Goal: Task Accomplishment & Management: Manage account settings

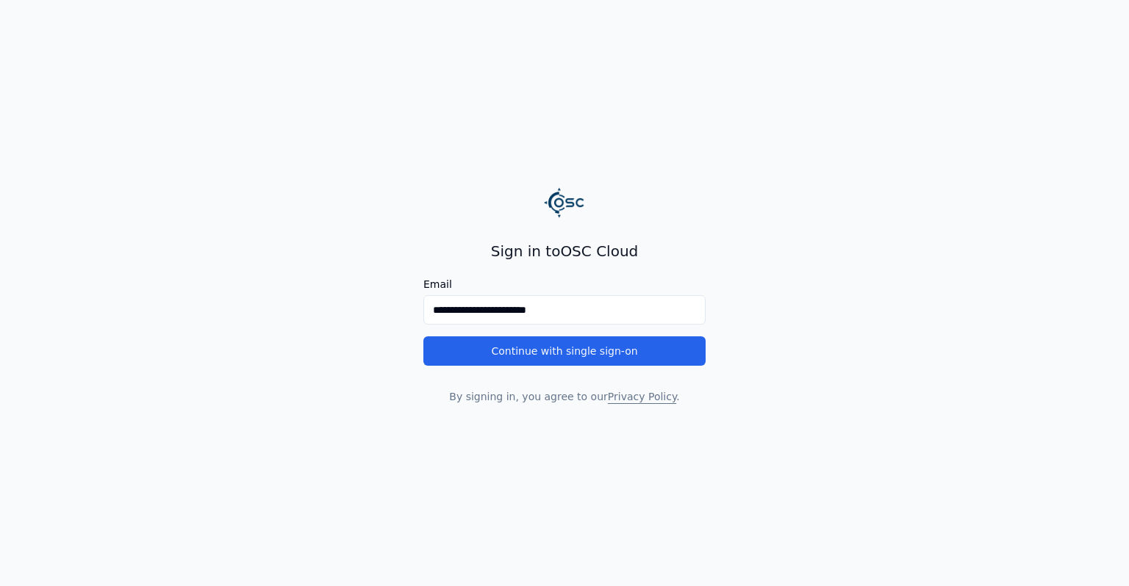
click at [536, 325] on input "**********" at bounding box center [564, 309] width 282 height 29
type input "**********"
click at [343, 322] on main "**********" at bounding box center [564, 293] width 1129 height 586
click at [490, 342] on button "Continue with single sign-on" at bounding box center [564, 350] width 282 height 29
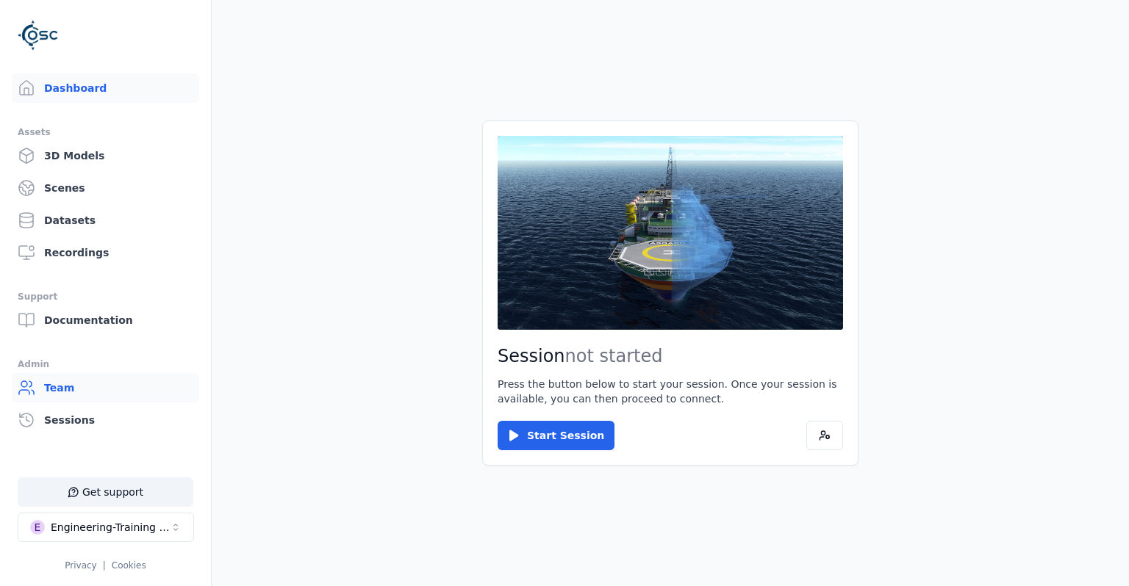
click at [81, 380] on link "Team" at bounding box center [105, 387] width 187 height 29
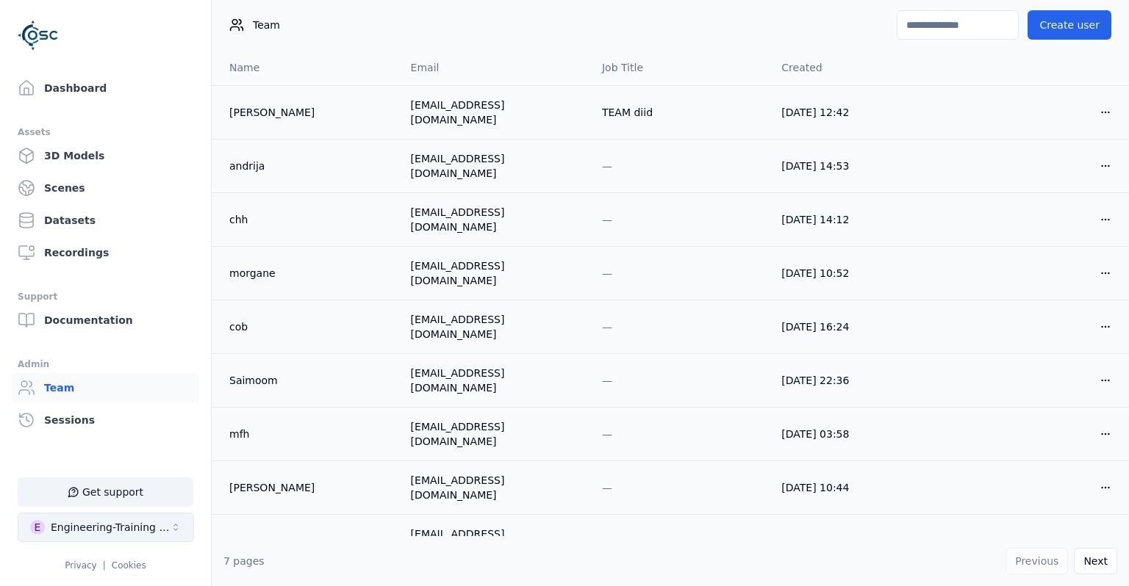
click at [103, 535] on div "Engineering-Training (SSO Staging)" at bounding box center [110, 527] width 119 height 15
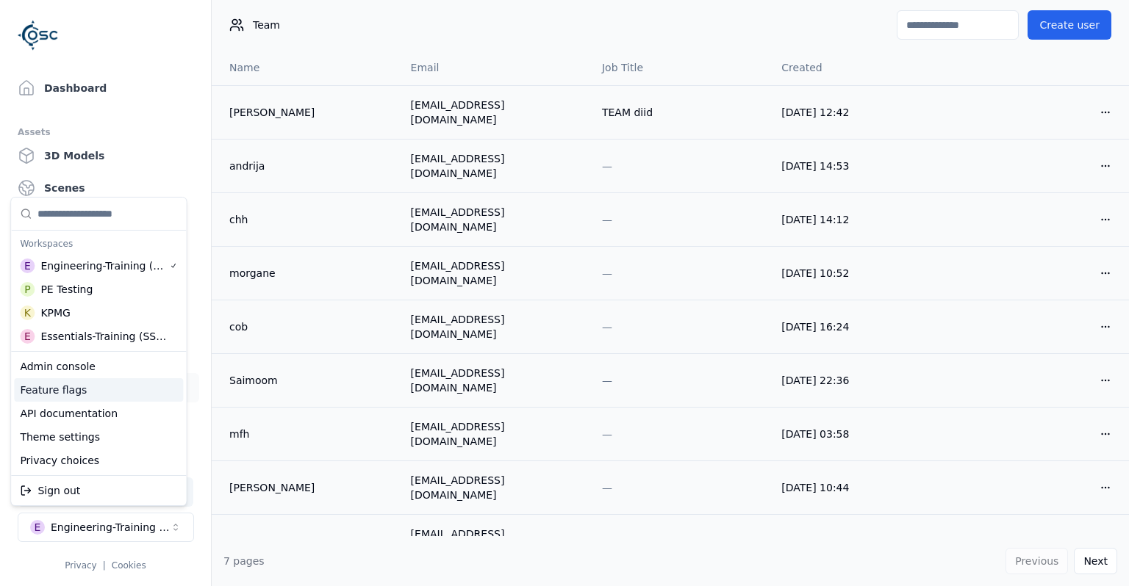
click at [70, 397] on div "Feature flags" at bounding box center [98, 390] width 169 height 24
select select "*****"
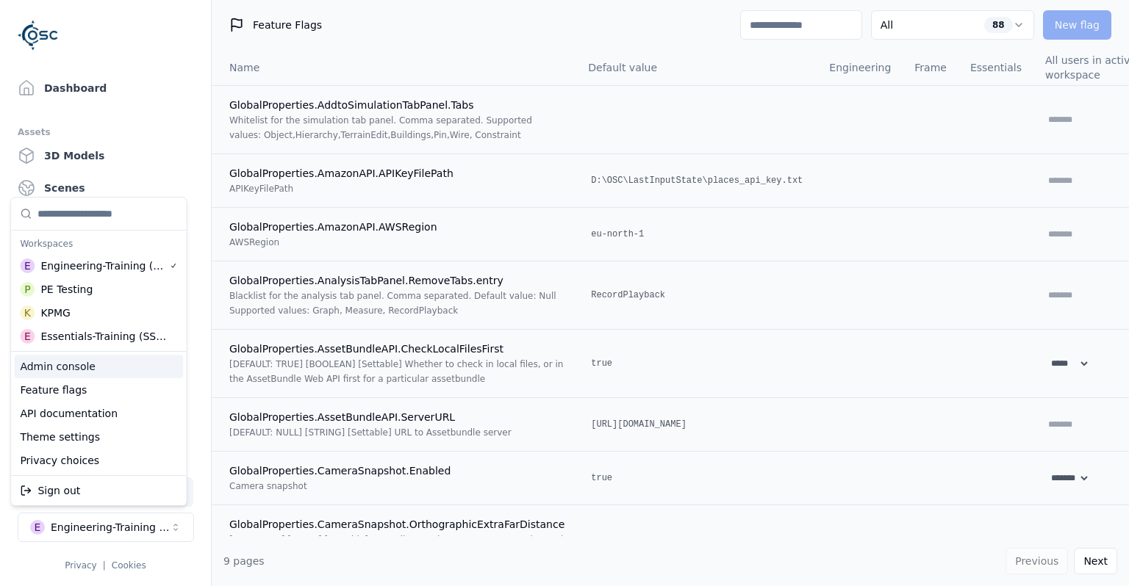
click at [71, 362] on div "Admin console" at bounding box center [98, 367] width 169 height 24
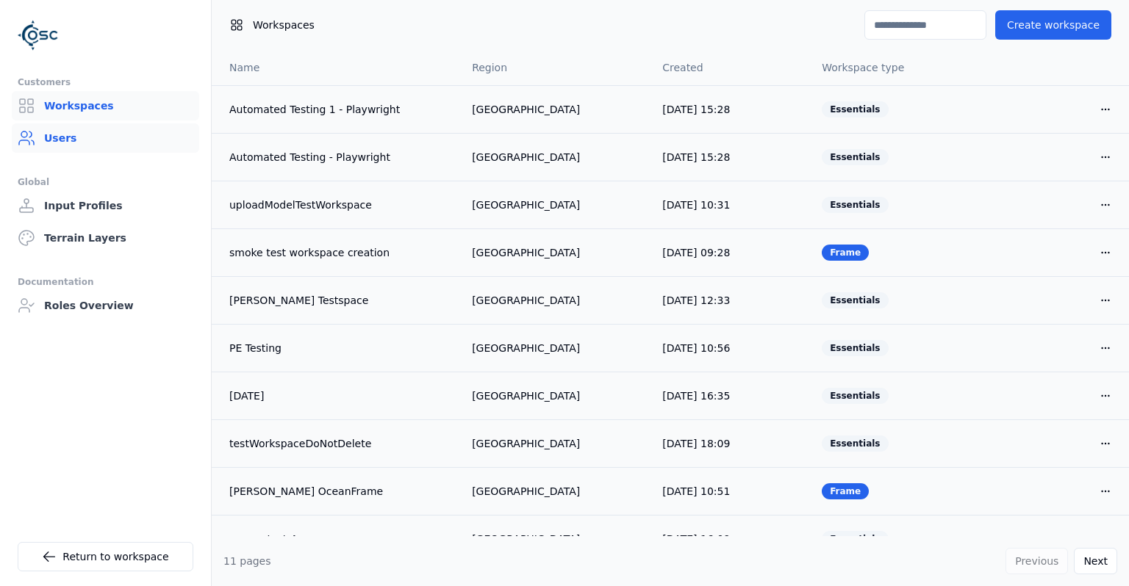
click at [93, 140] on link "Users" at bounding box center [105, 137] width 187 height 29
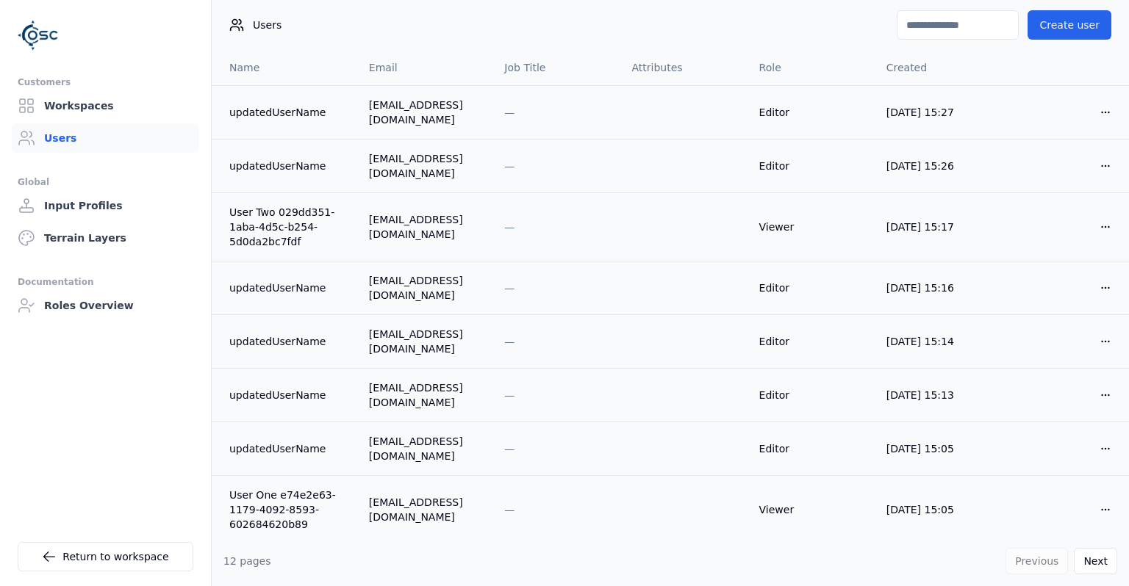
click at [946, 37] on input at bounding box center [957, 24] width 122 height 29
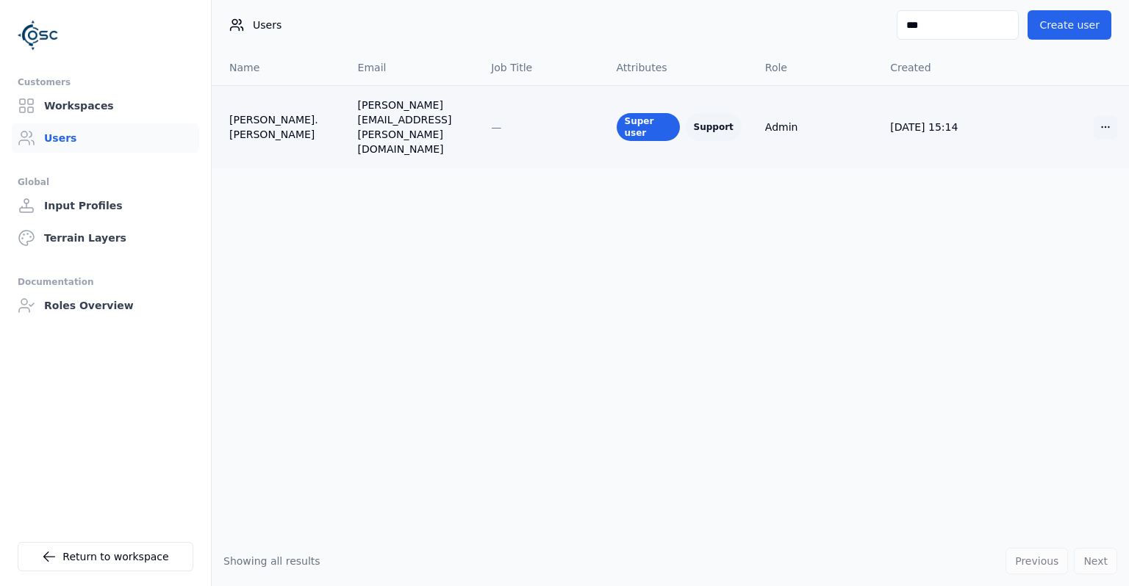
type input "***"
click at [1100, 101] on html "Customers Workspaces Users Global Input Profiles Terrain Layers Documentation R…" at bounding box center [564, 293] width 1129 height 586
click at [1060, 138] on div "Edit" at bounding box center [1069, 141] width 87 height 24
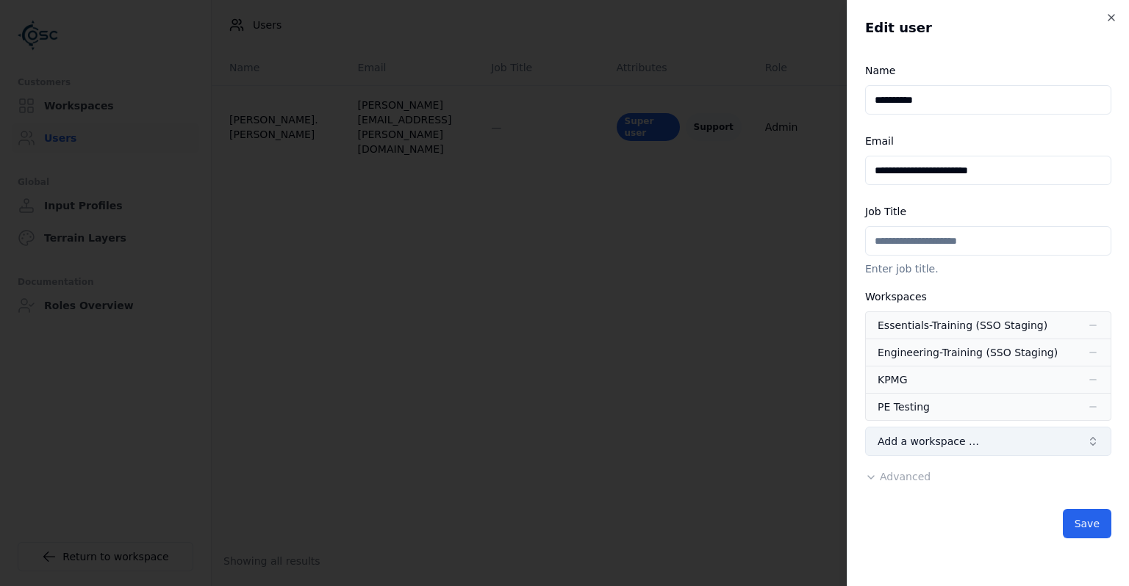
click at [983, 442] on button "Add a workspace …" at bounding box center [988, 441] width 246 height 29
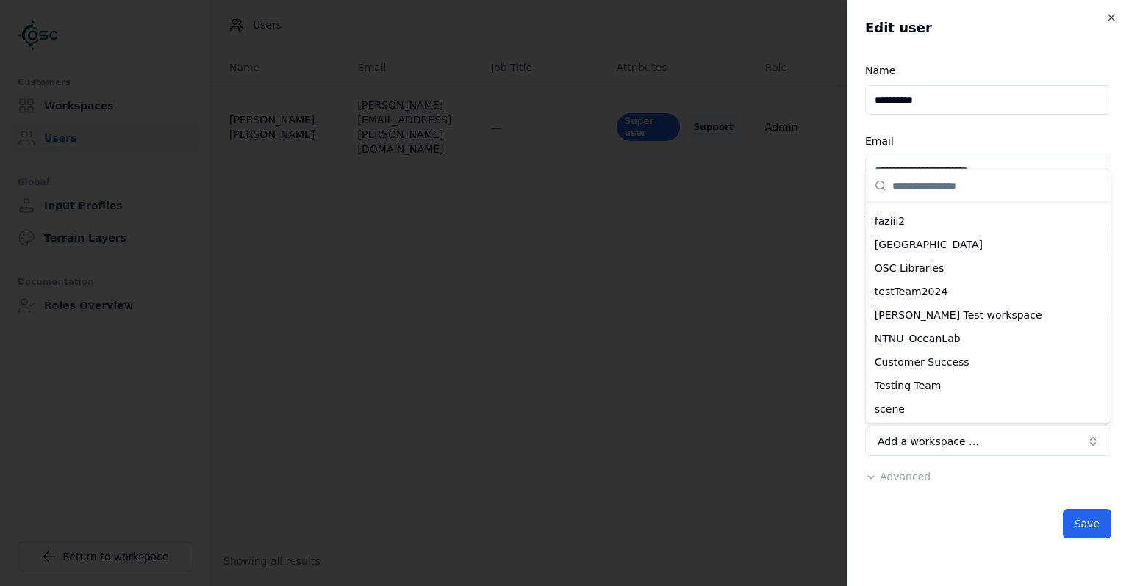
scroll to position [1826, 0]
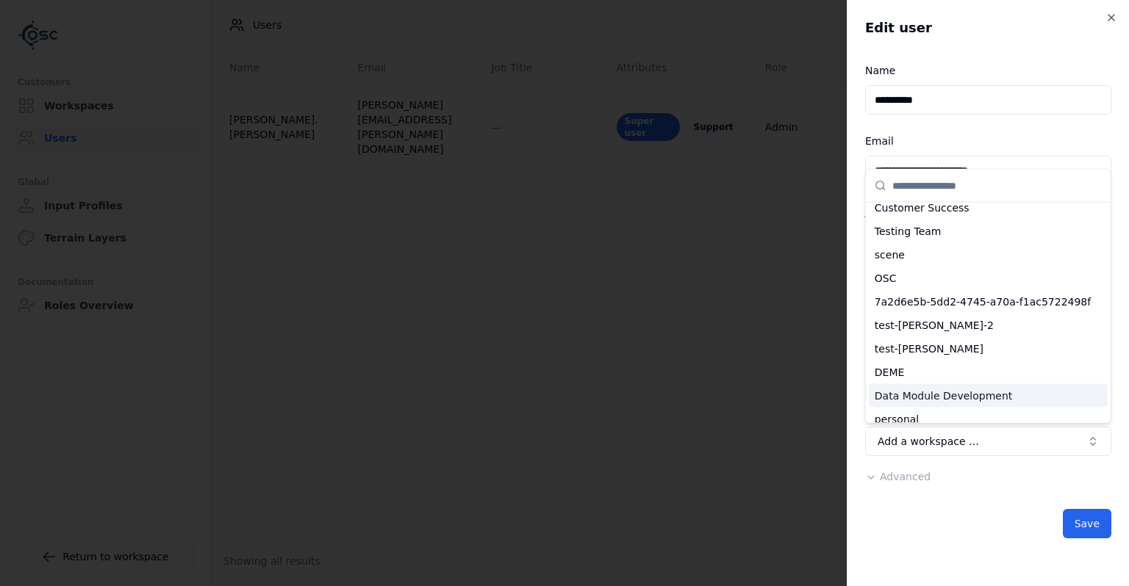
click at [982, 384] on div "Data Module Development" at bounding box center [987, 396] width 239 height 24
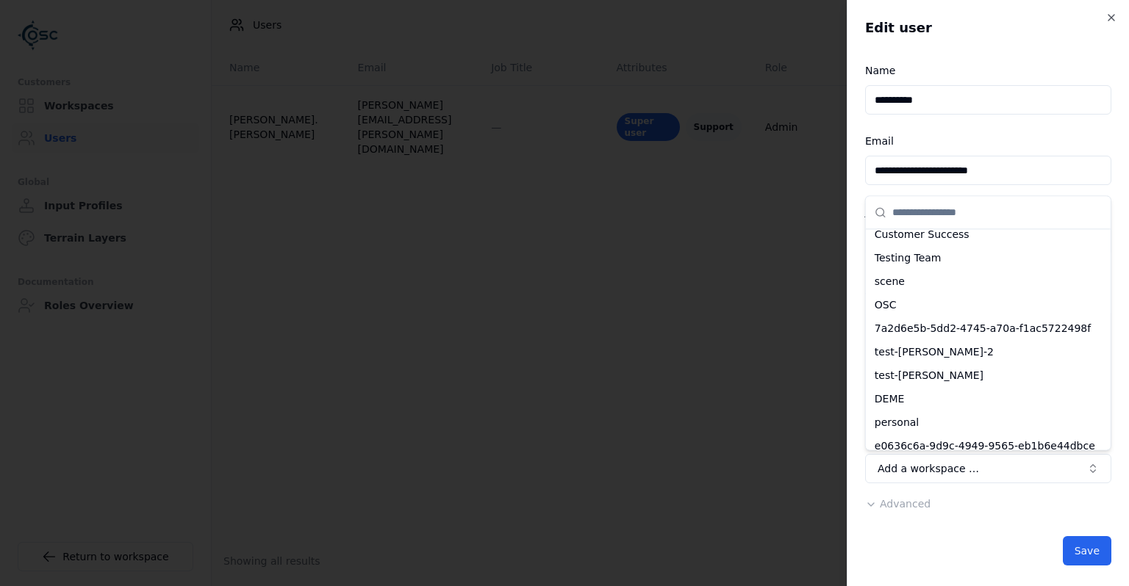
scroll to position [2017, 0]
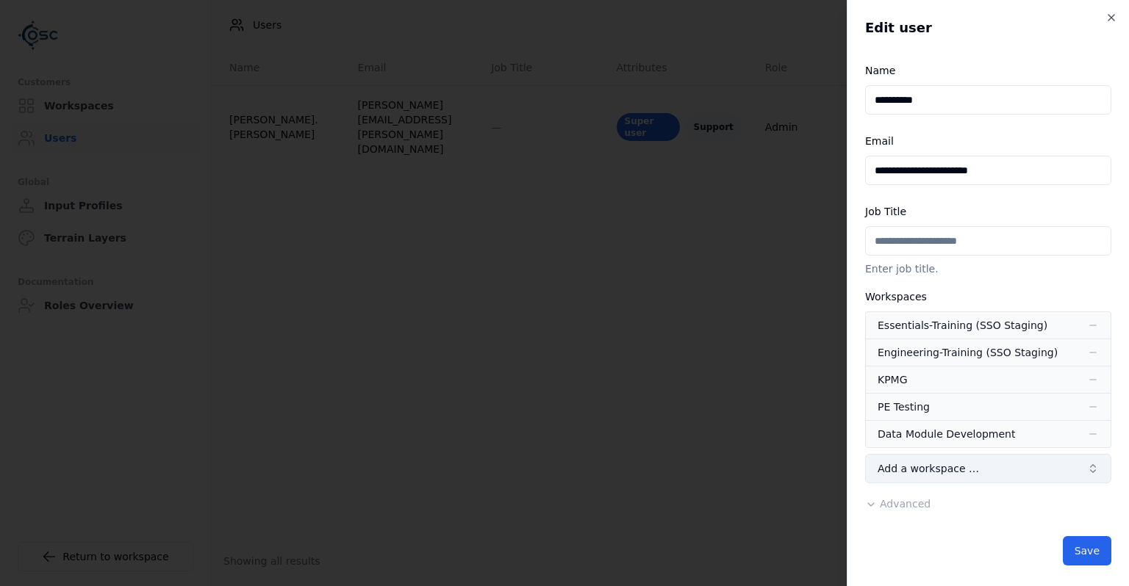
click at [1009, 466] on button "Add a workspace …" at bounding box center [988, 468] width 246 height 29
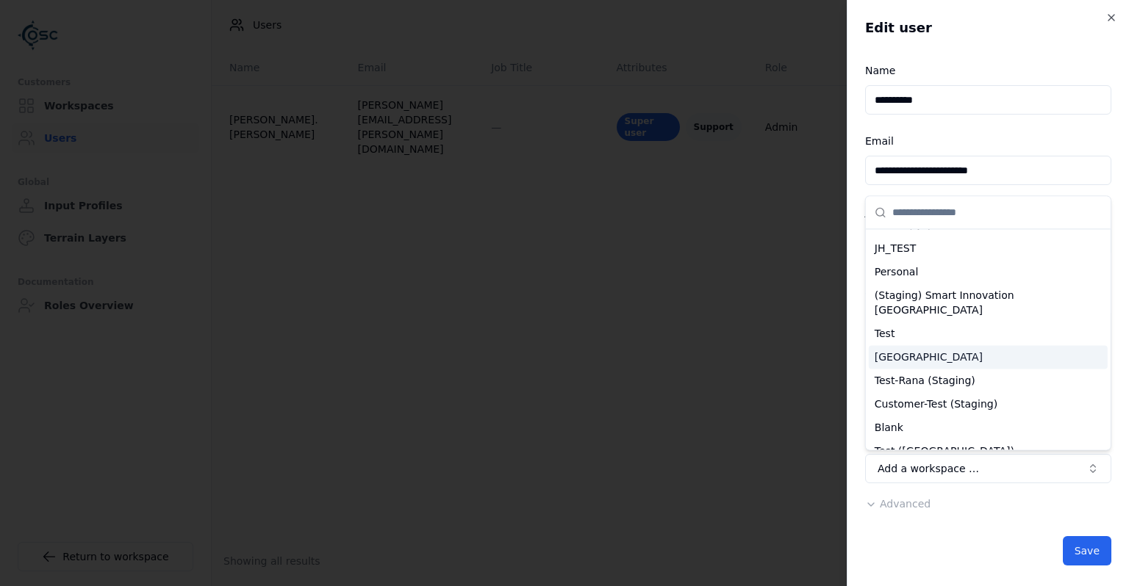
scroll to position [2375, 0]
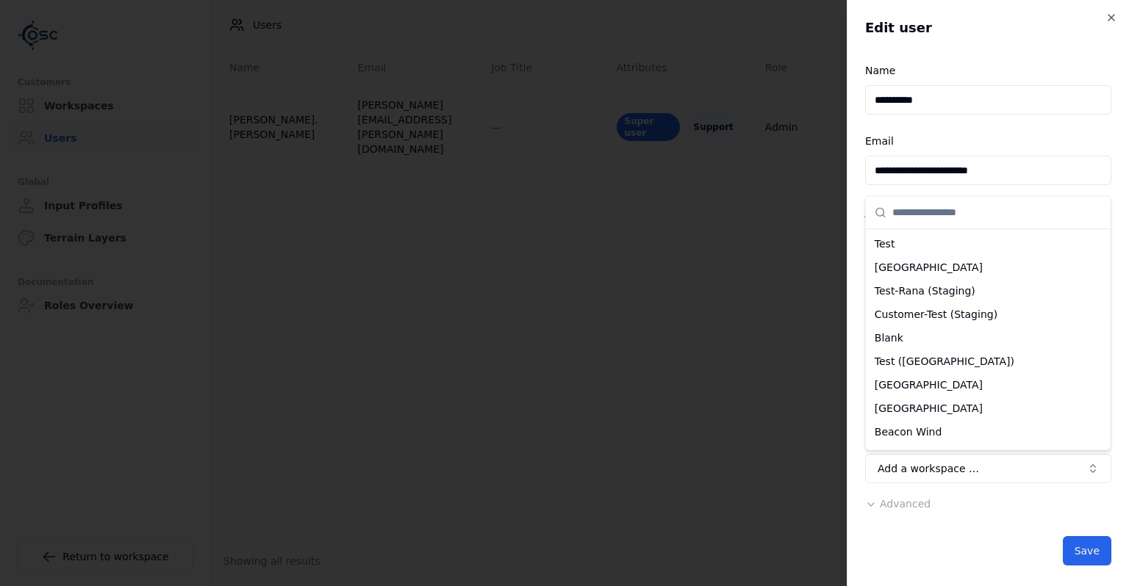
click at [1012, 530] on div at bounding box center [564, 293] width 1129 height 586
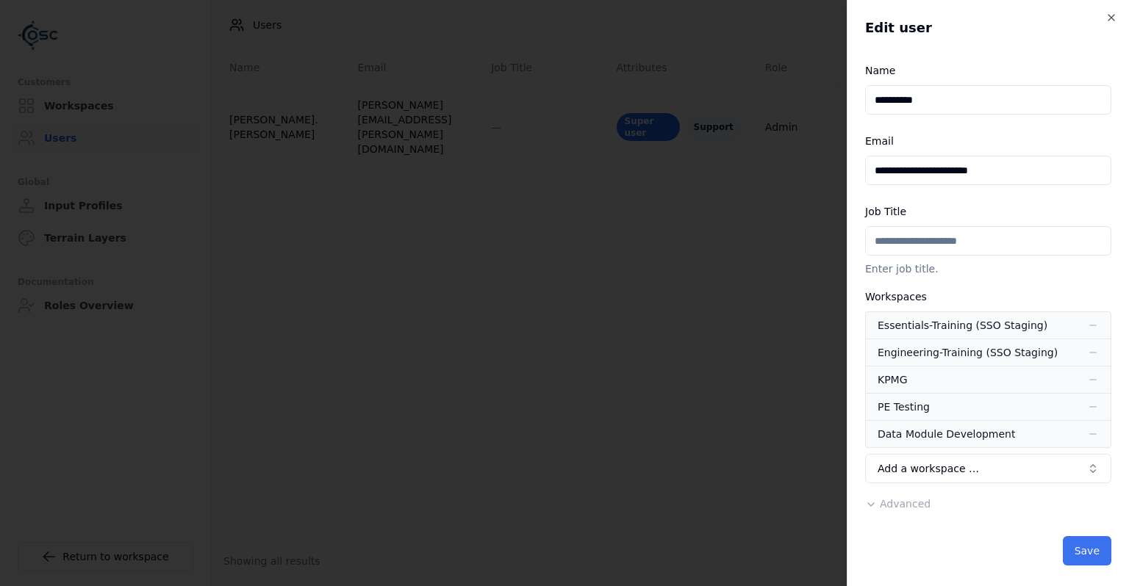
click at [1104, 551] on button "Save" at bounding box center [1086, 550] width 48 height 29
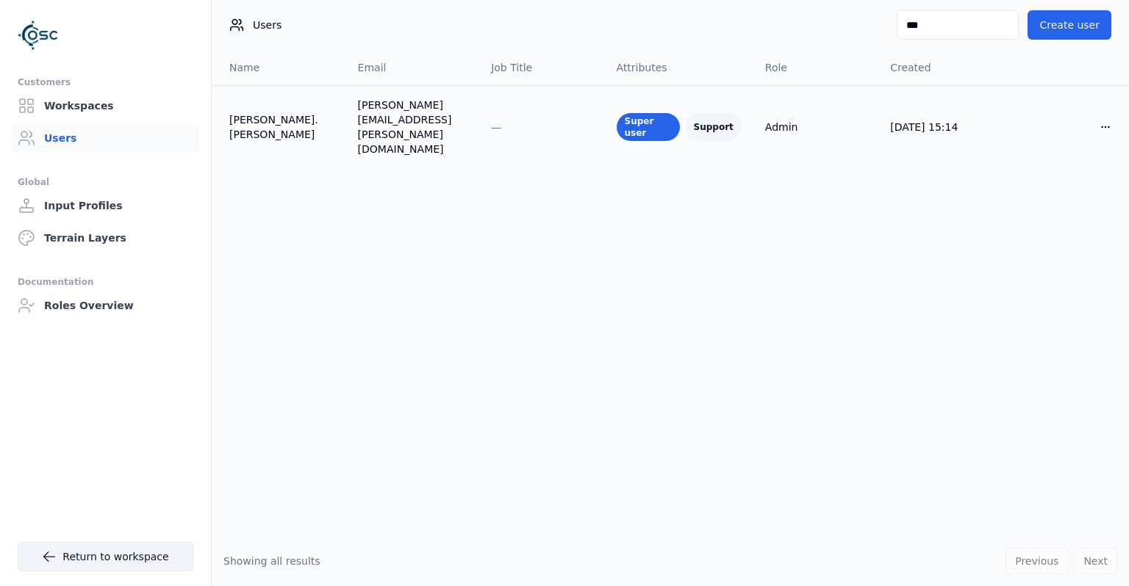
click at [120, 543] on link "Return to workspace" at bounding box center [106, 556] width 176 height 29
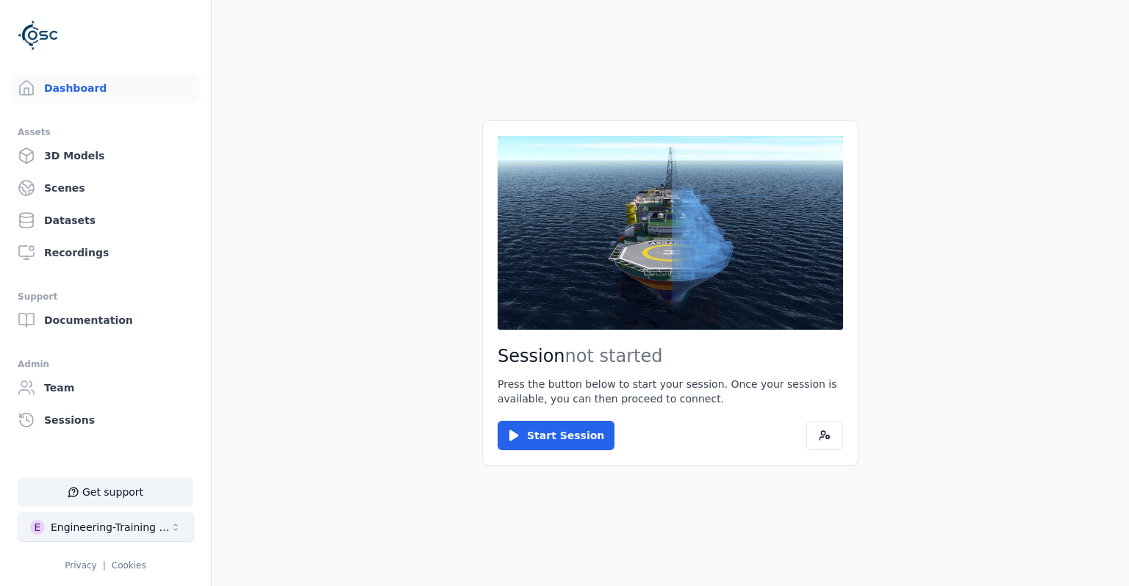
click at [121, 533] on div "Engineering-Training (SSO Staging)" at bounding box center [110, 527] width 119 height 15
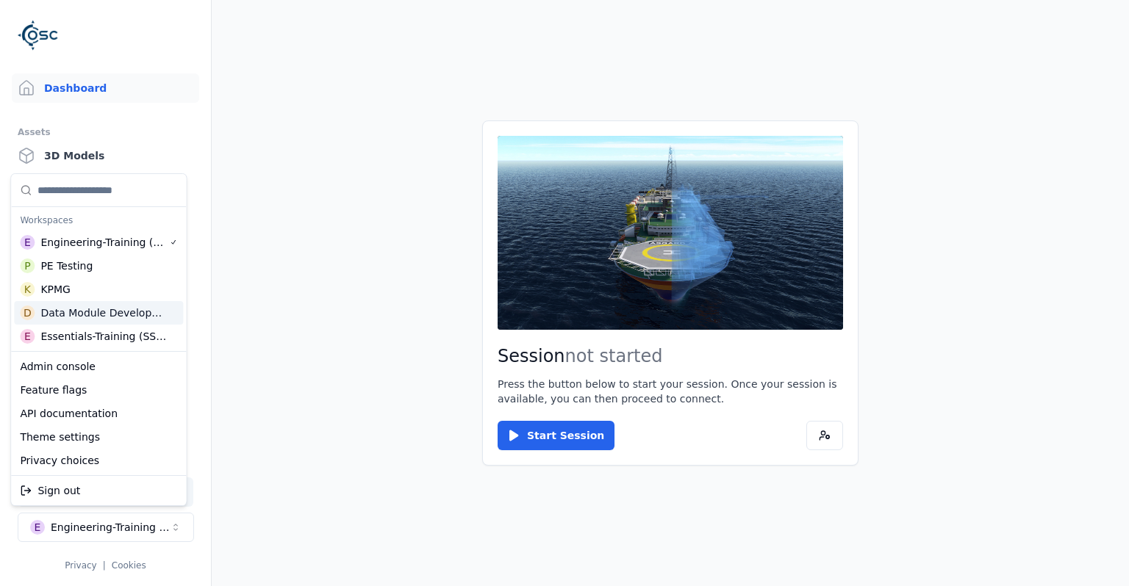
click at [116, 316] on div "Data Module Development" at bounding box center [103, 313] width 126 height 15
click at [253, 325] on html "Support Dashboard Assets 3D Models Scenes Datasets Recordings Support Documenta…" at bounding box center [564, 293] width 1129 height 586
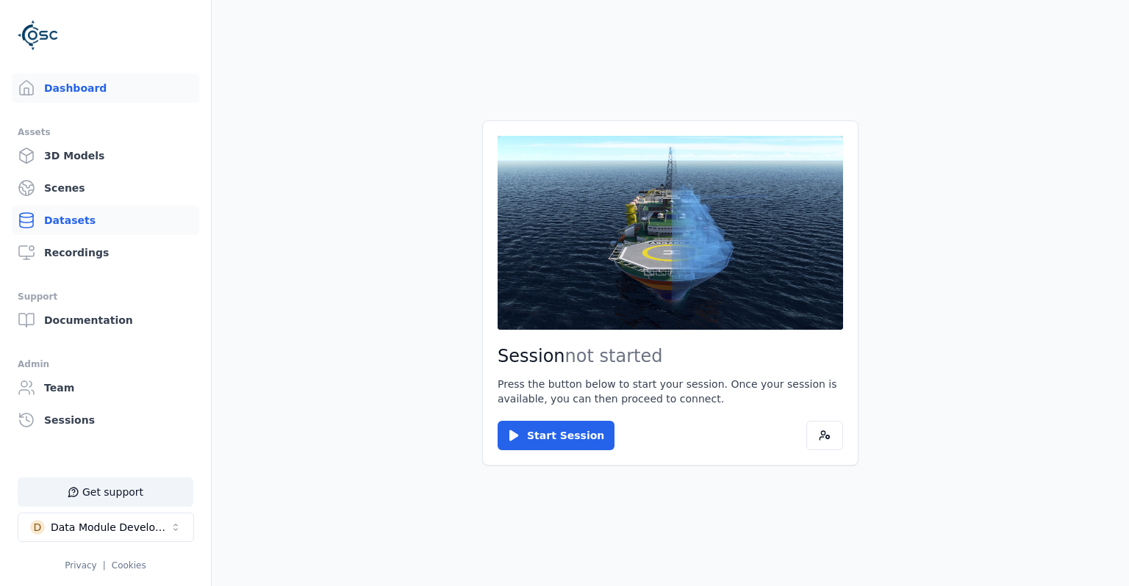
click at [84, 209] on link "Datasets" at bounding box center [105, 220] width 187 height 29
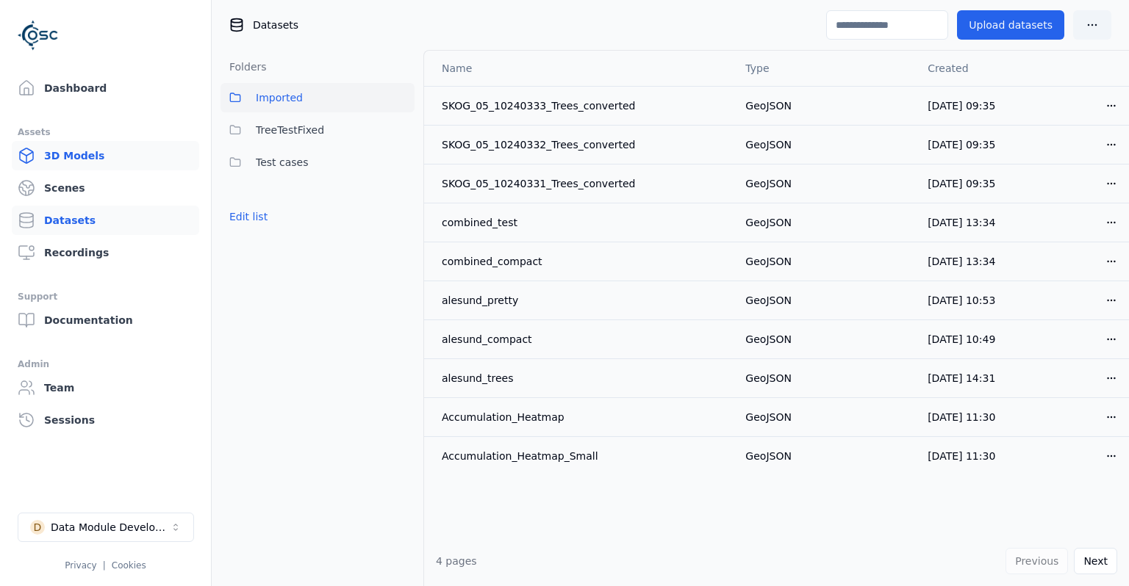
click at [96, 164] on link "3D Models" at bounding box center [105, 155] width 187 height 29
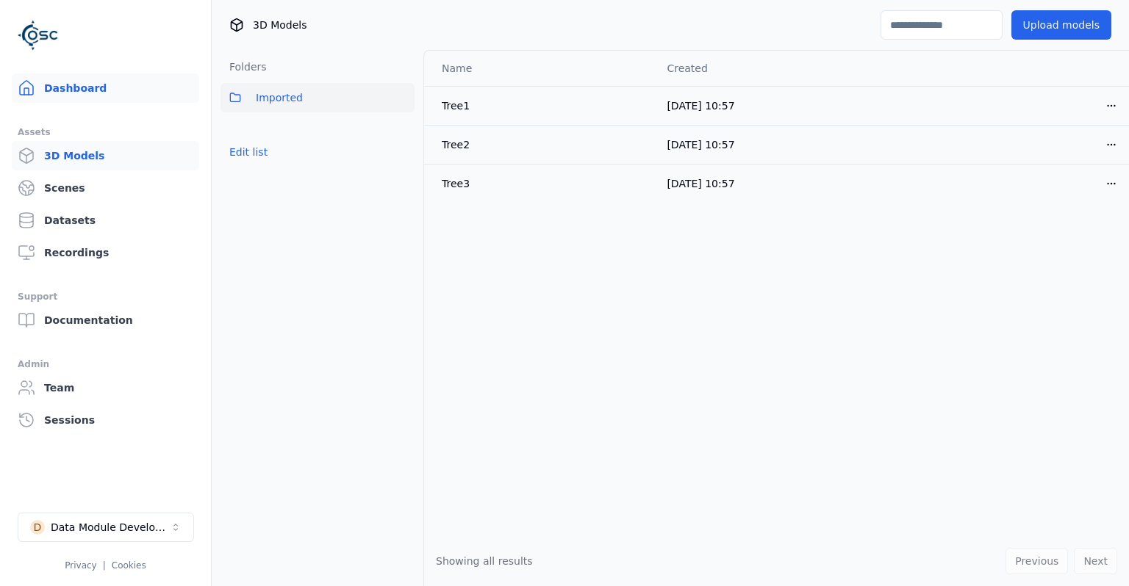
click at [84, 96] on link "Dashboard" at bounding box center [105, 87] width 187 height 29
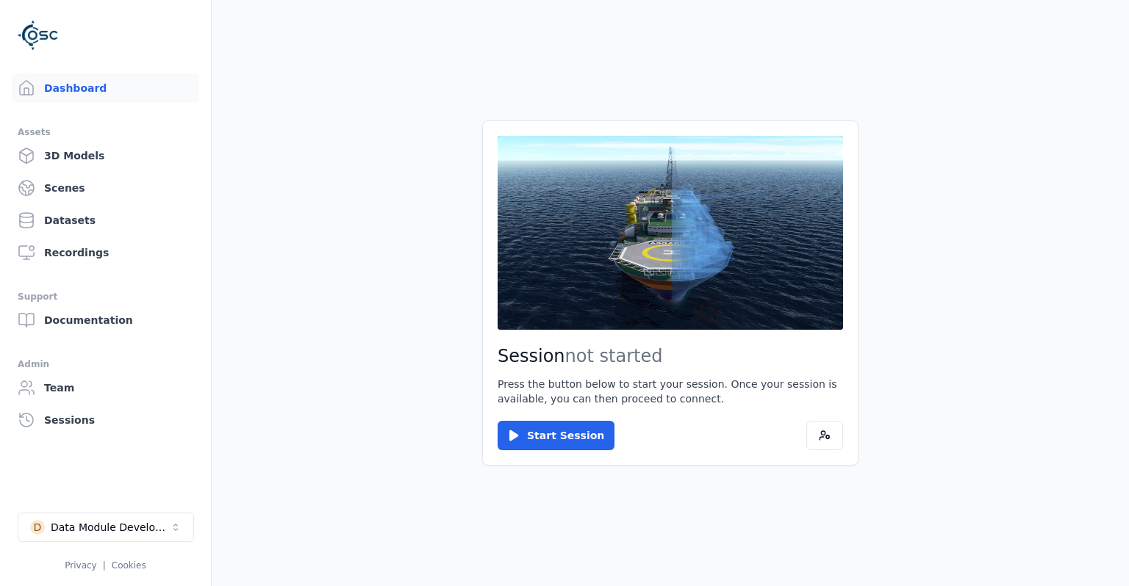
click at [91, 509] on li "D Data Module Development Privacy | Cookies" at bounding box center [105, 542] width 211 height 82
click at [91, 514] on button "D Data Module Development" at bounding box center [106, 527] width 176 height 29
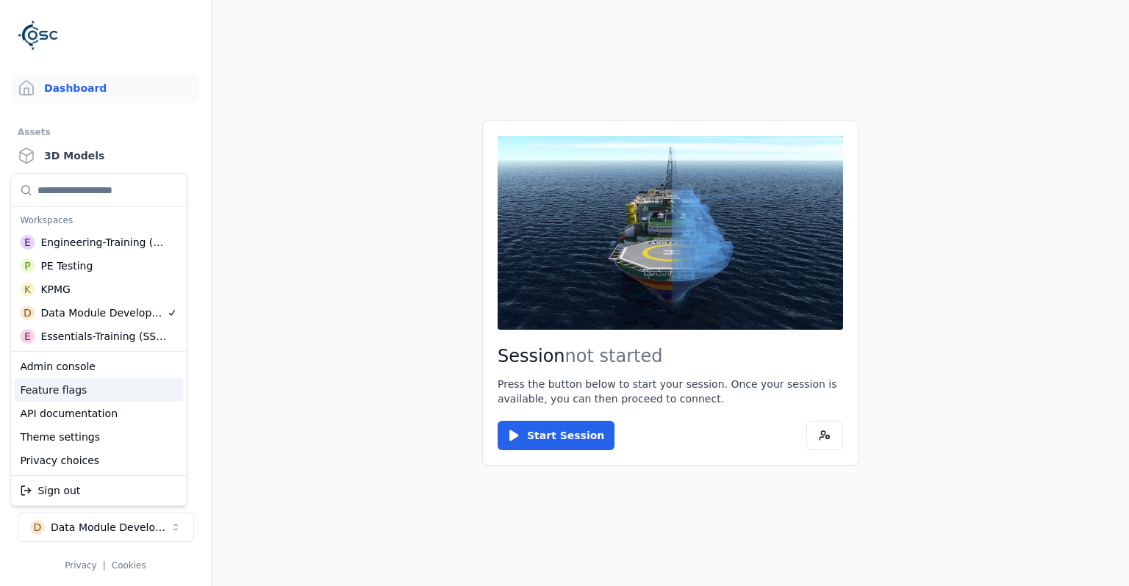
click at [78, 374] on div "Admin console" at bounding box center [98, 367] width 169 height 24
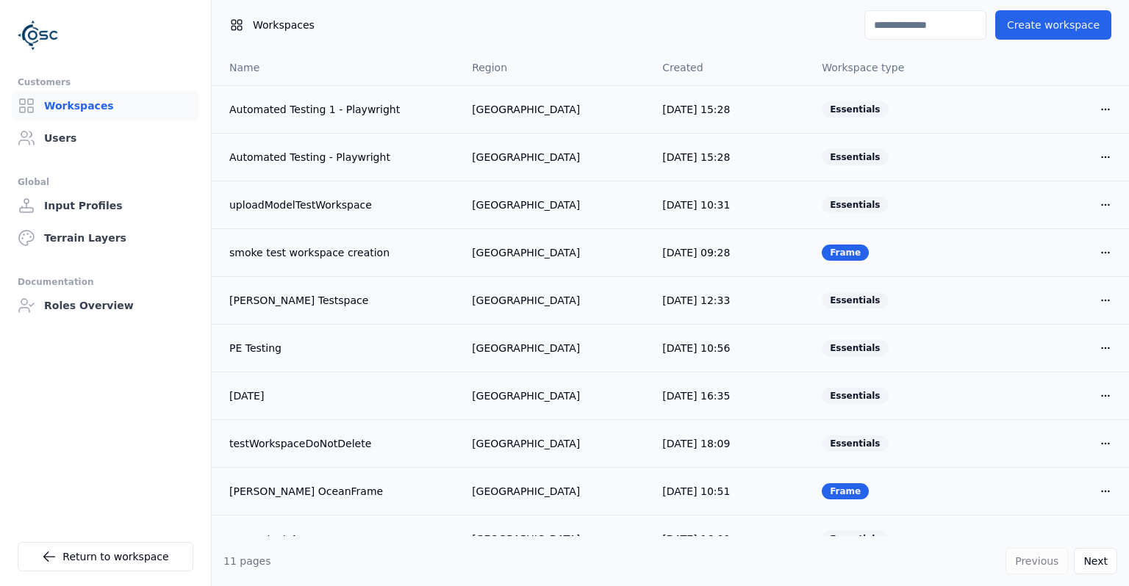
click at [934, 35] on input at bounding box center [925, 24] width 122 height 29
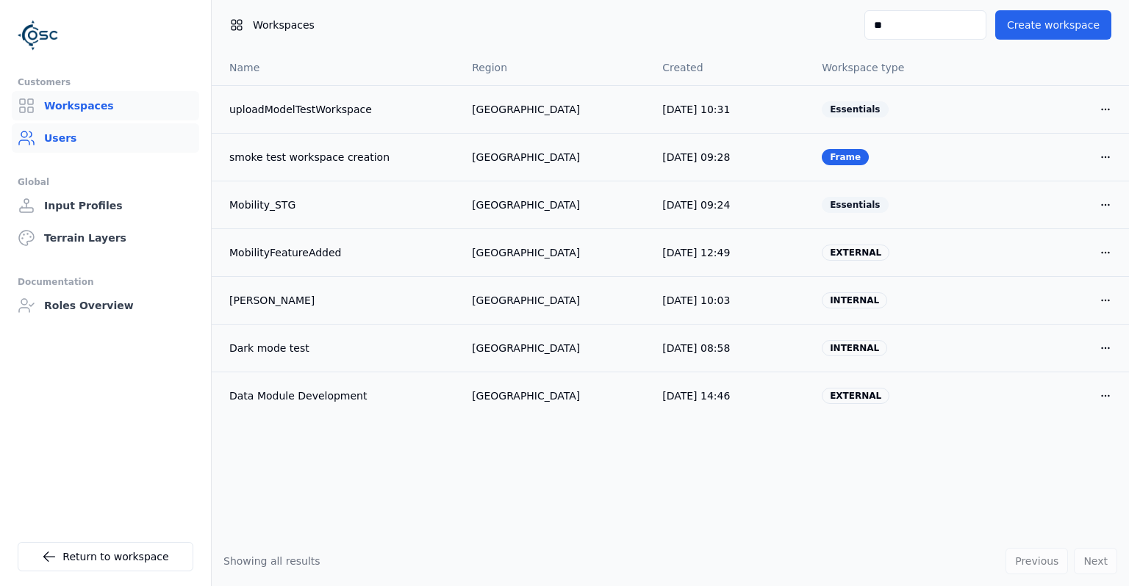
type input "**"
click at [79, 145] on link "Users" at bounding box center [105, 137] width 187 height 29
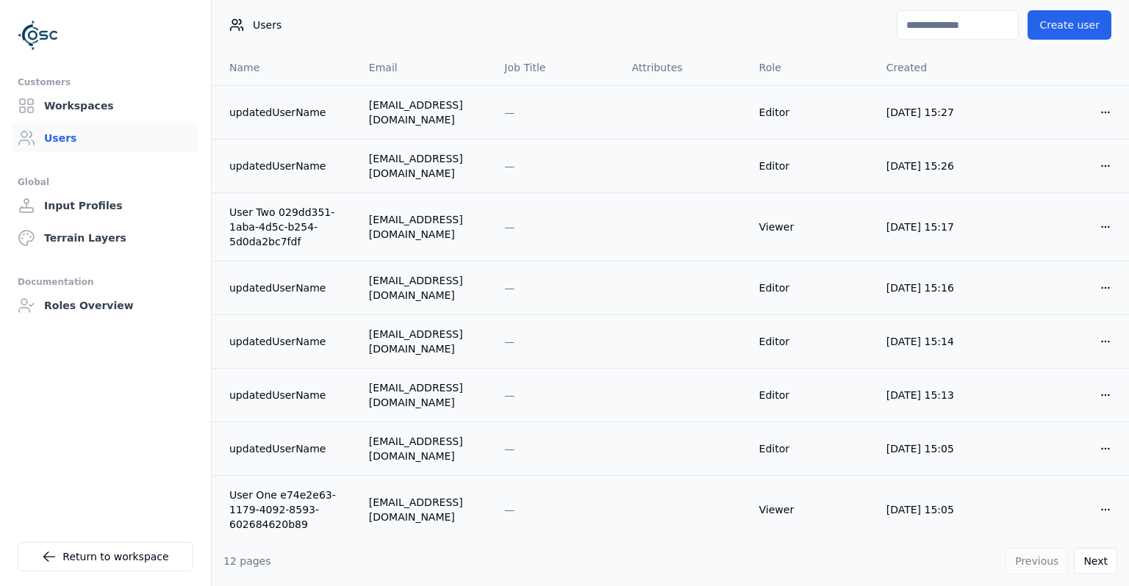
click at [936, 32] on input at bounding box center [957, 24] width 122 height 29
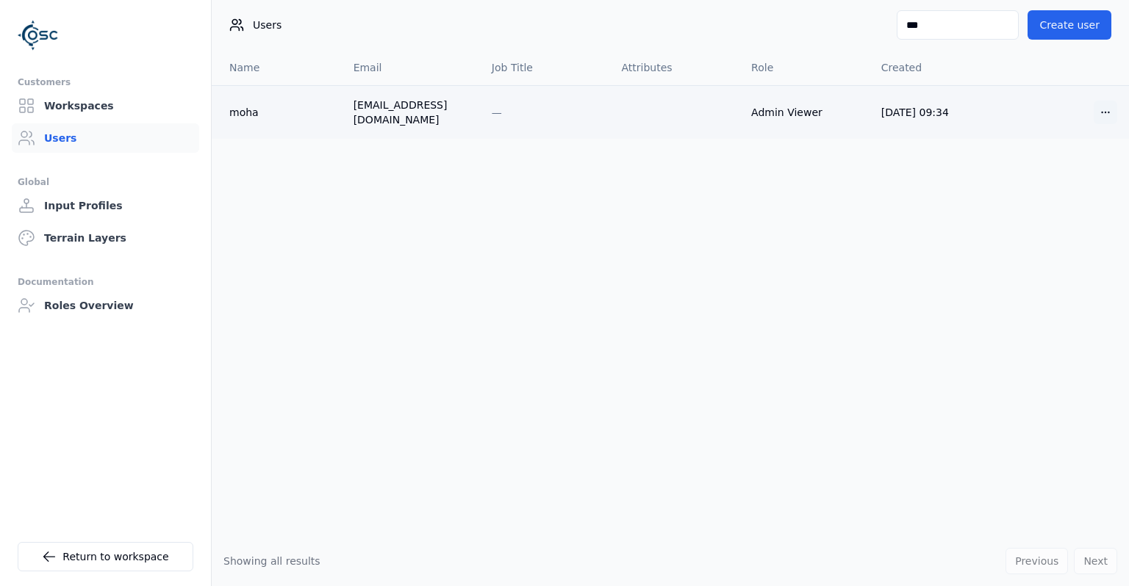
type input "***"
click at [1111, 111] on html "Customers Workspaces Users Global Input Profiles Terrain Layers Documentation R…" at bounding box center [564, 293] width 1129 height 586
click at [1076, 137] on div "Edit" at bounding box center [1069, 139] width 87 height 24
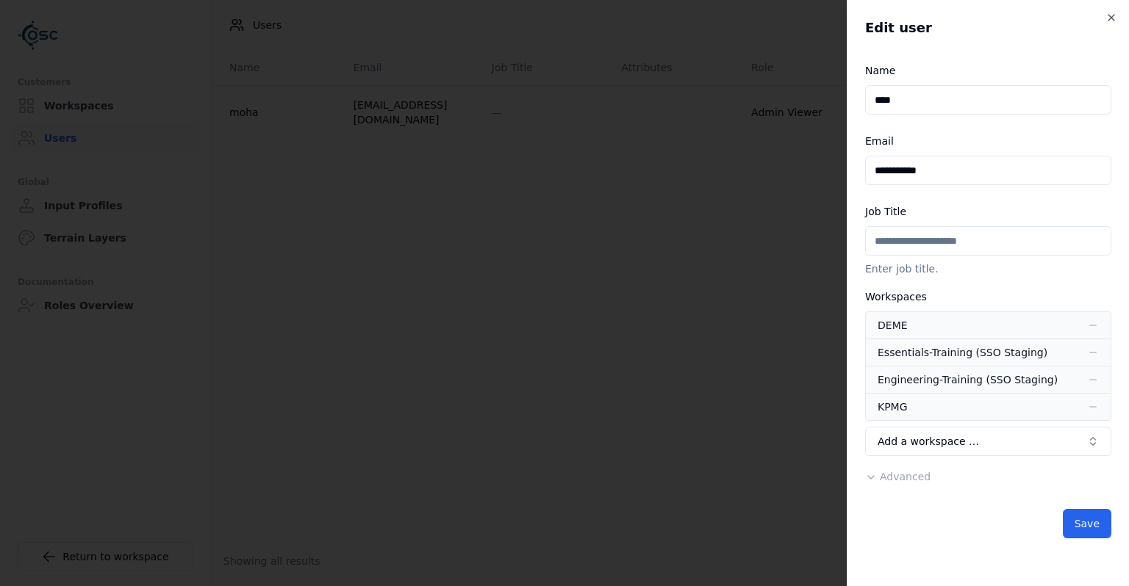
click at [934, 484] on div "**********" at bounding box center [988, 477] width 246 height 18
click at [916, 479] on span "Advanced" at bounding box center [904, 477] width 51 height 12
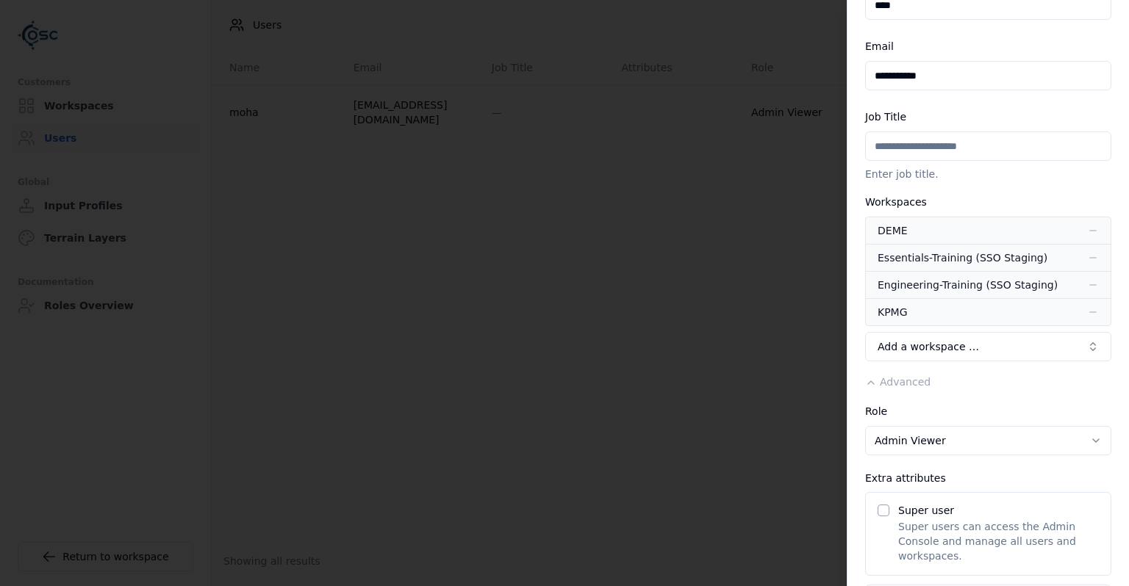
scroll to position [190, 0]
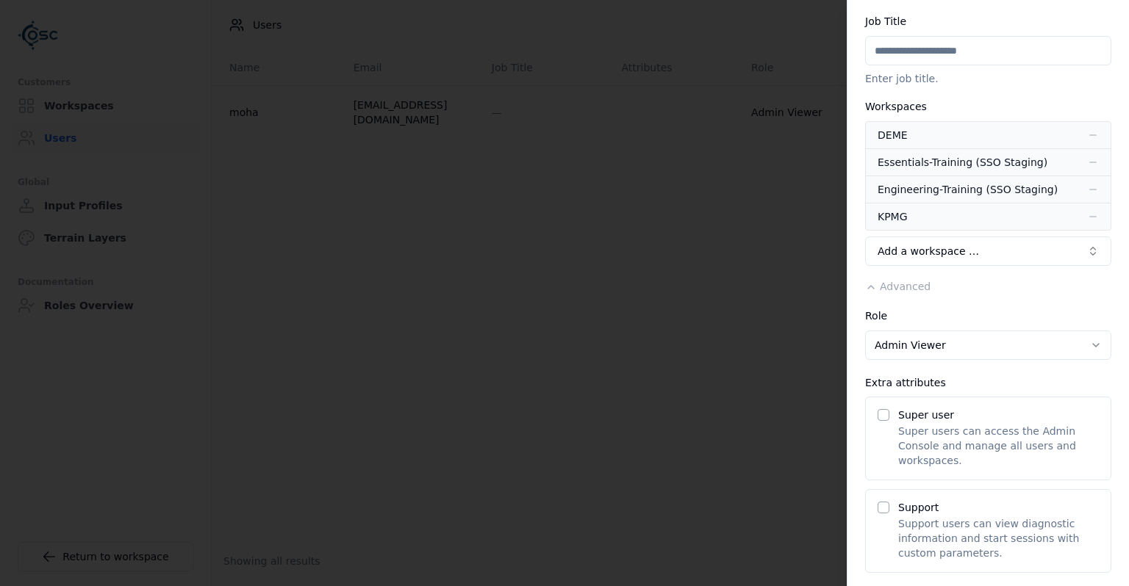
click at [964, 345] on body "**********" at bounding box center [564, 293] width 1129 height 586
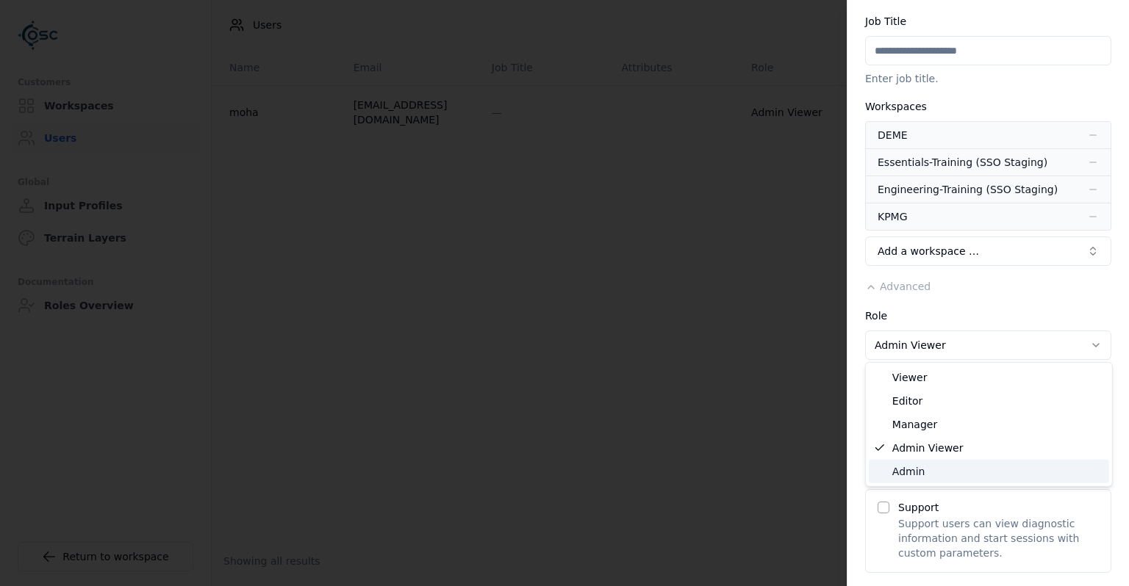
select select "**********"
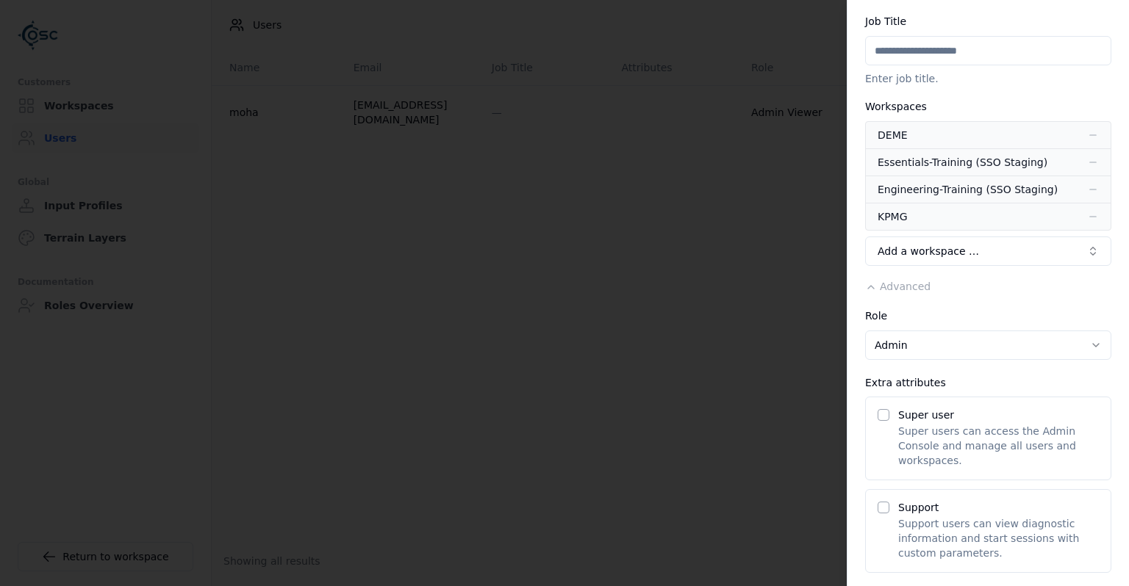
click at [886, 423] on div "Super user Super users can access the Admin Console and manage all users and wo…" at bounding box center [988, 439] width 246 height 84
click at [883, 416] on button "Super user" at bounding box center [883, 415] width 12 height 12
click at [970, 251] on button "Add a workspace …" at bounding box center [988, 251] width 246 height 29
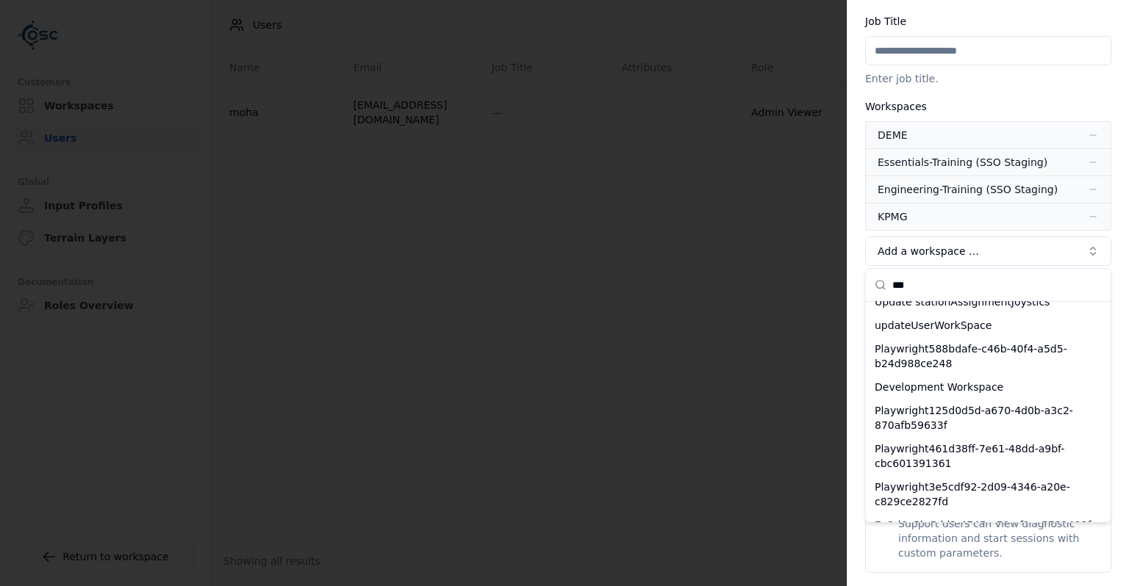
scroll to position [0, 0]
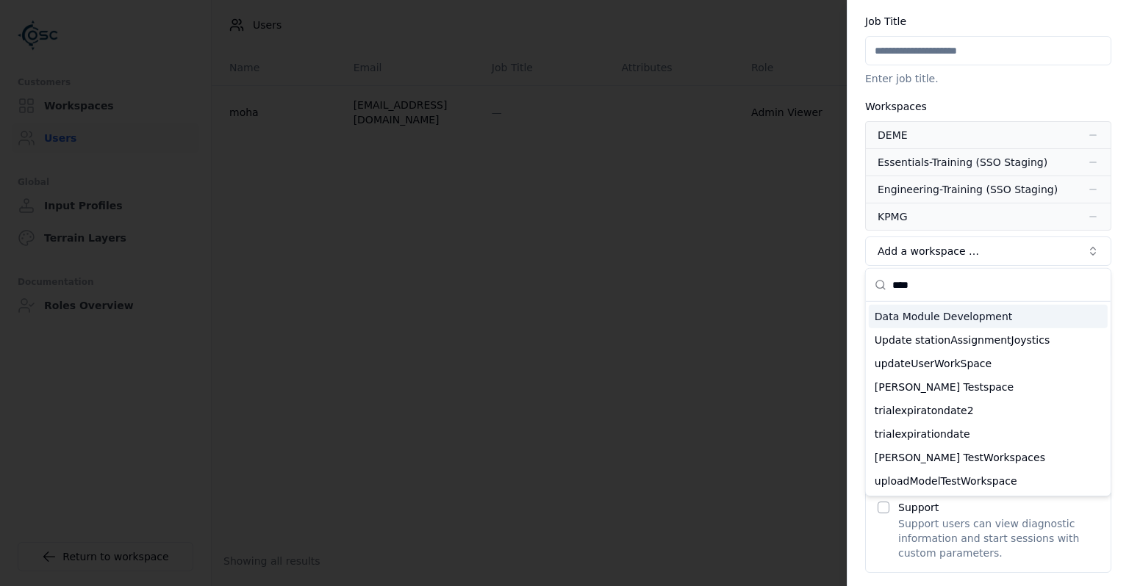
type input "****"
click at [962, 312] on div "Data Module Development" at bounding box center [987, 317] width 239 height 24
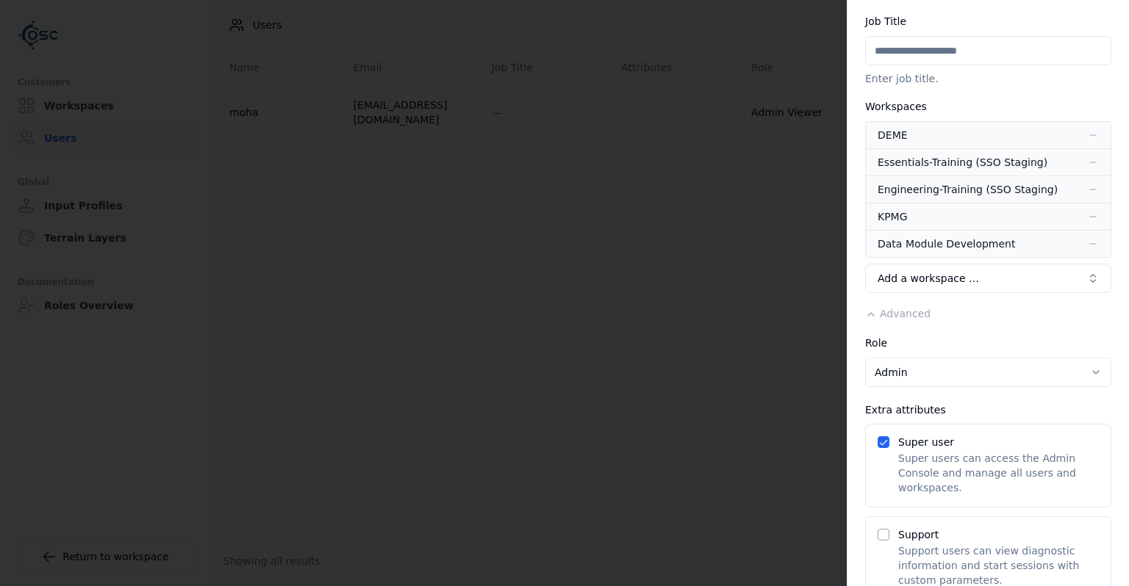
scroll to position [259, 0]
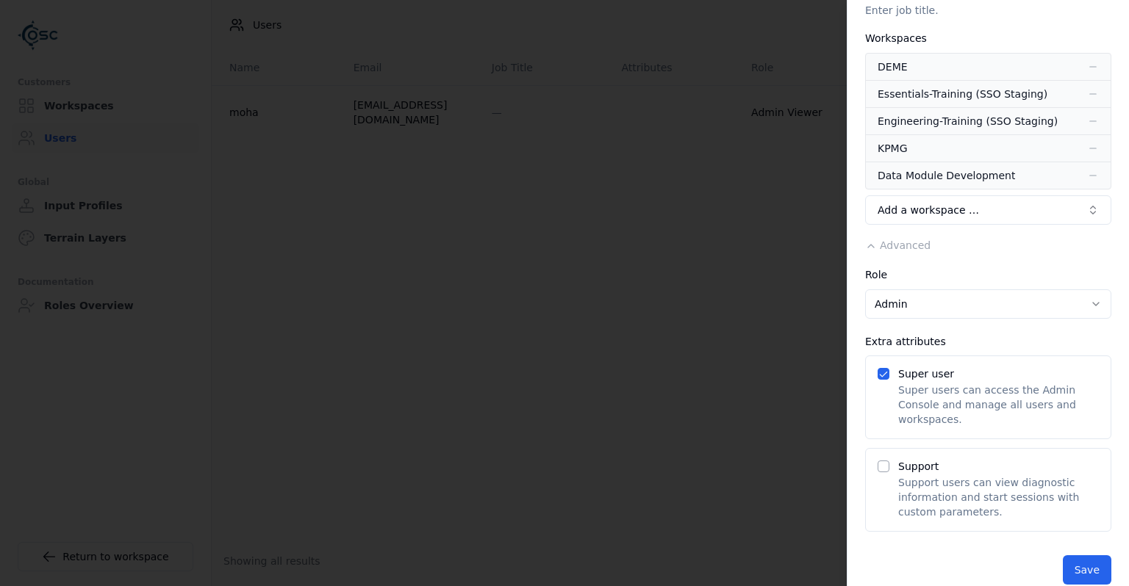
click at [879, 461] on button "Support" at bounding box center [883, 467] width 12 height 12
click at [1081, 555] on button "Save" at bounding box center [1086, 569] width 48 height 29
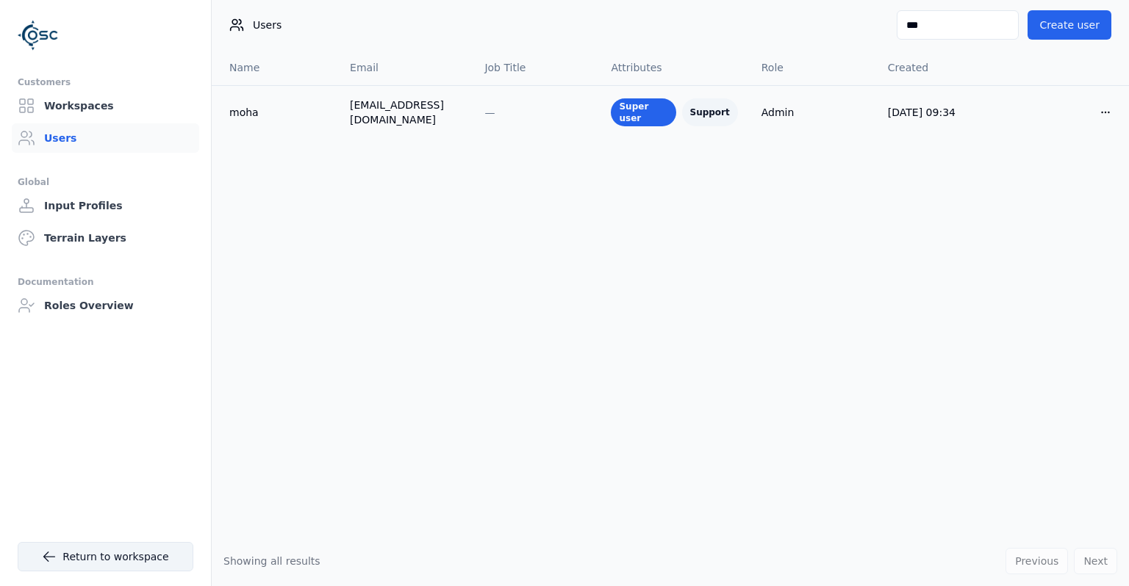
click at [84, 560] on link "Return to workspace" at bounding box center [106, 556] width 176 height 29
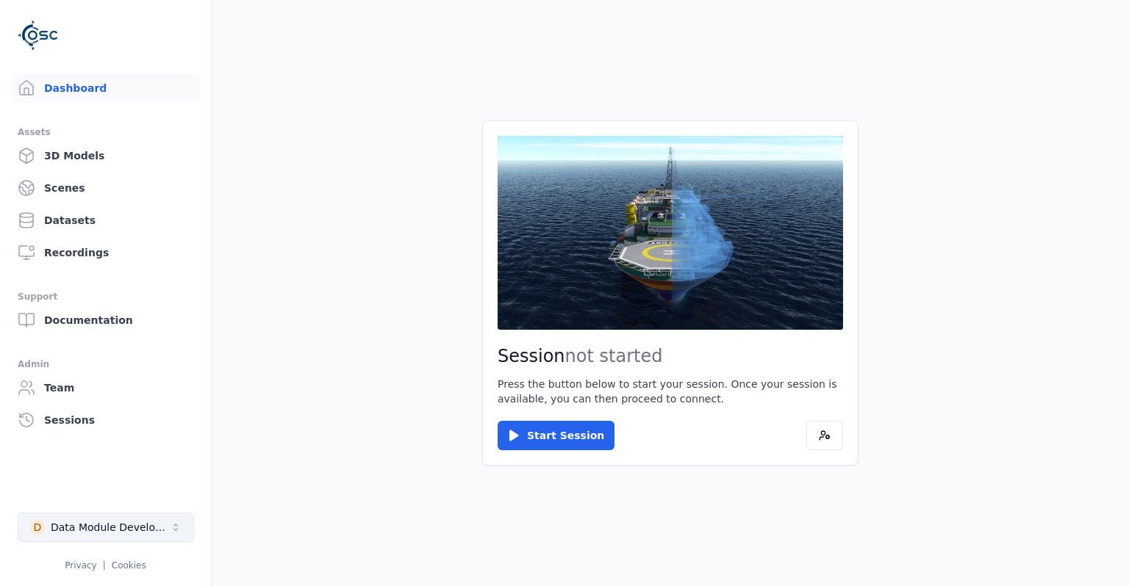
click at [71, 526] on div "Data Module Development" at bounding box center [110, 527] width 119 height 15
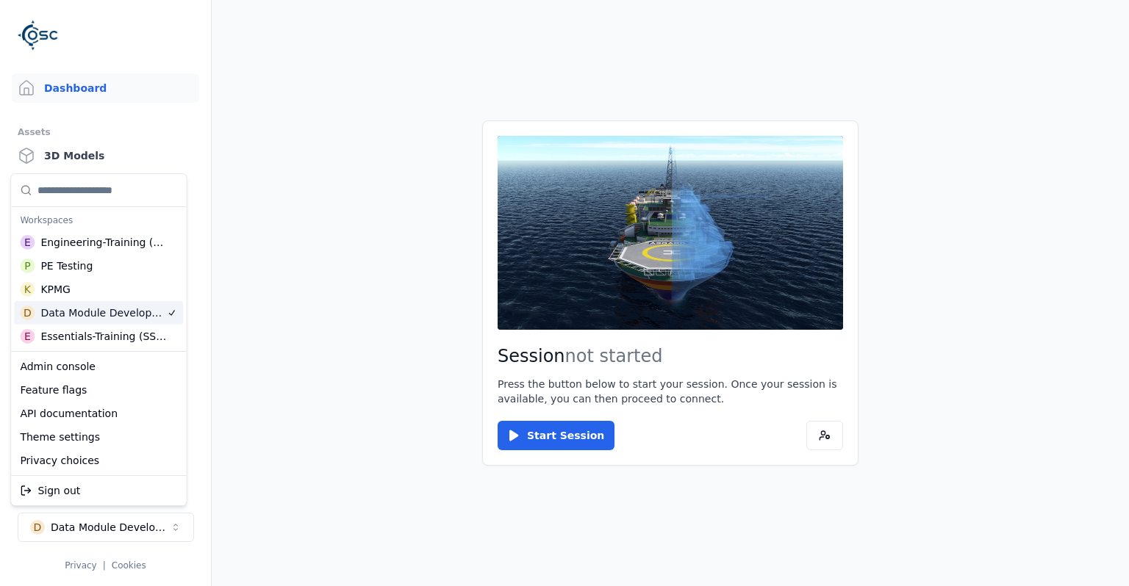
click at [219, 325] on html "Support Dashboard Assets 3D Models Scenes Datasets Recordings Support Documenta…" at bounding box center [564, 293] width 1129 height 586
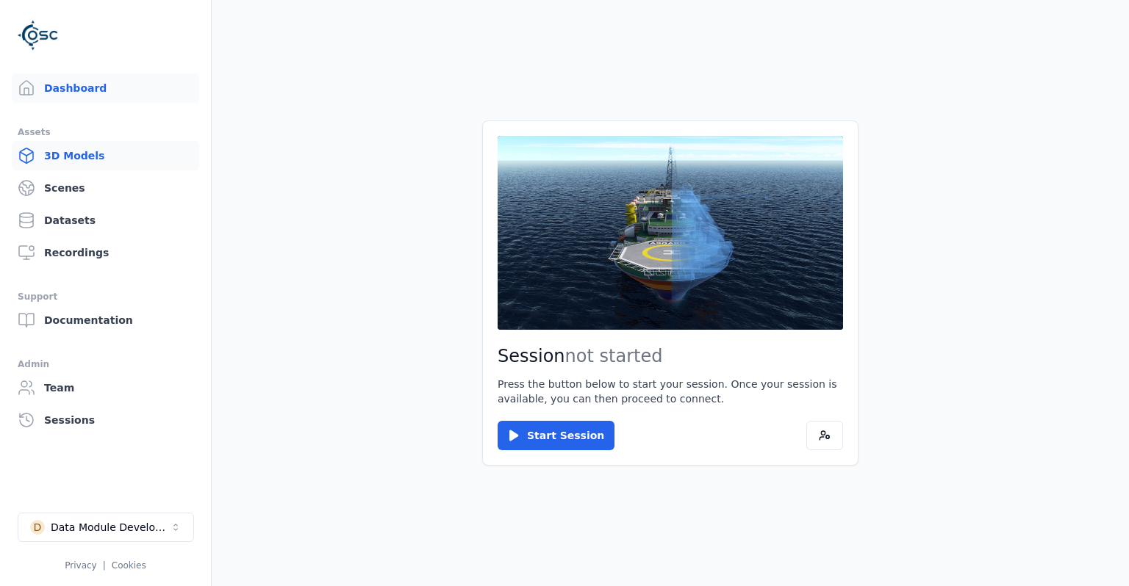
click at [81, 158] on link "3D Models" at bounding box center [105, 155] width 187 height 29
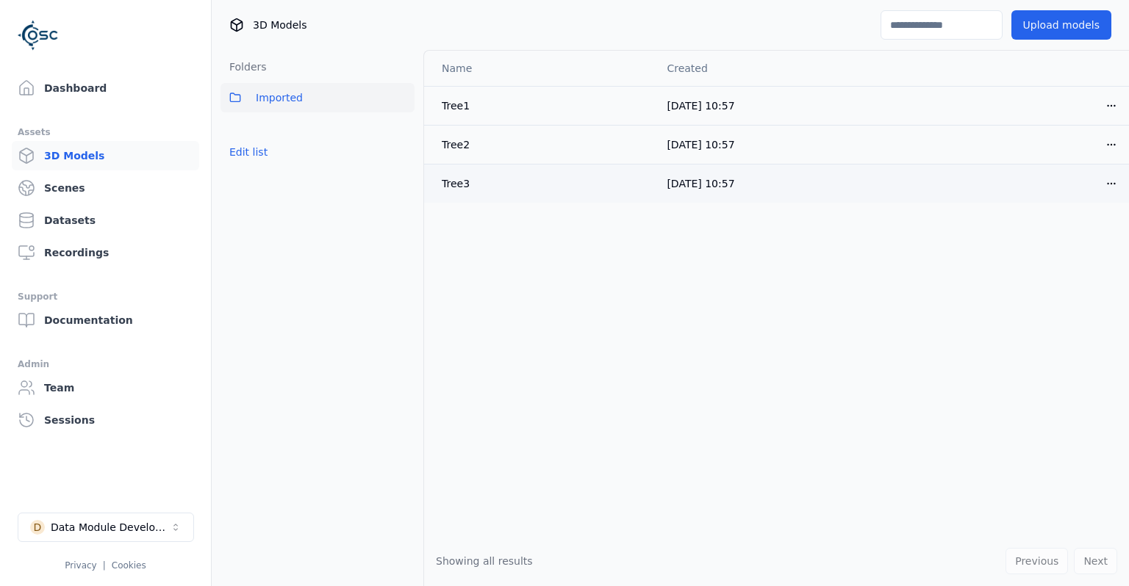
click at [1115, 182] on html "Support Dashboard Assets 3D Models Scenes Datasets Recordings Support Documenta…" at bounding box center [564, 293] width 1129 height 586
click at [1062, 284] on div "Download" at bounding box center [1078, 287] width 87 height 24
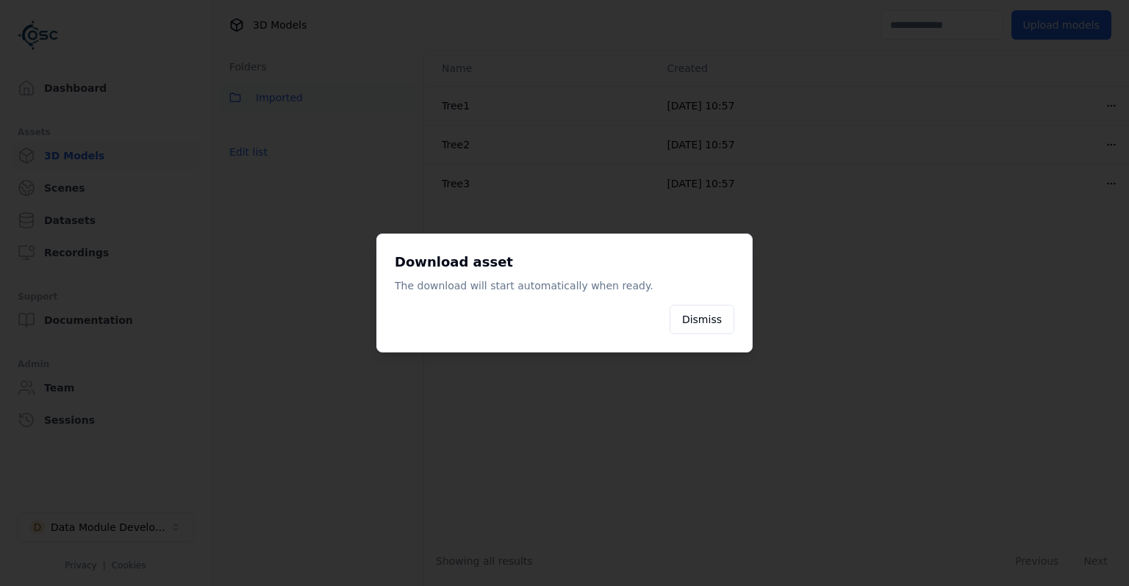
click at [986, 389] on div at bounding box center [564, 293] width 1129 height 586
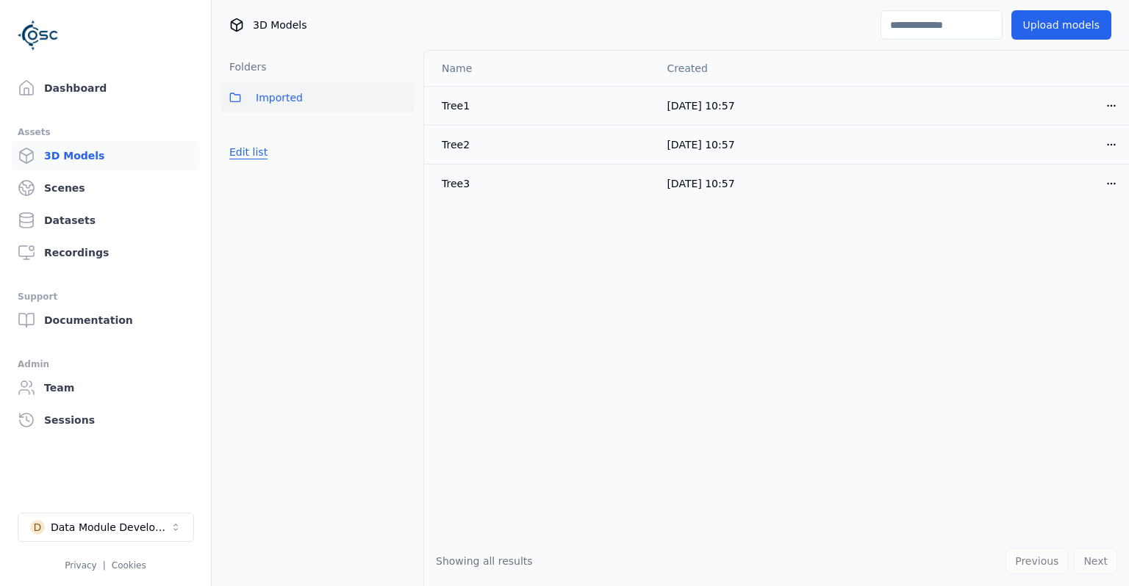
click at [254, 160] on button "Edit list" at bounding box center [248, 152] width 56 height 26
click at [522, 269] on div "Name Created Tree1 24/09/2025, 10:57 Open menu Tree2 24/09/2025, 10:57 Open men…" at bounding box center [776, 294] width 705 height 486
